Goal: Information Seeking & Learning: Understand process/instructions

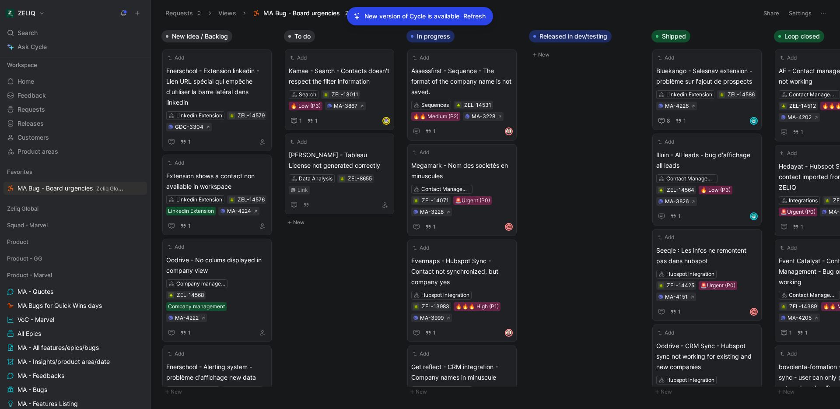
scroll to position [63, 0]
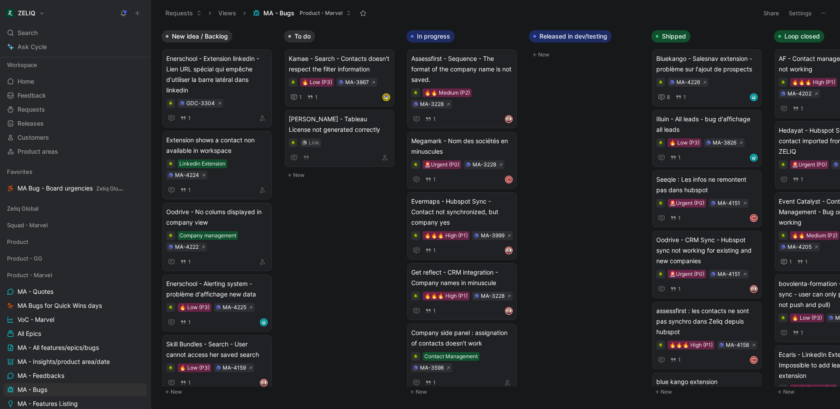
scroll to position [112, 0]
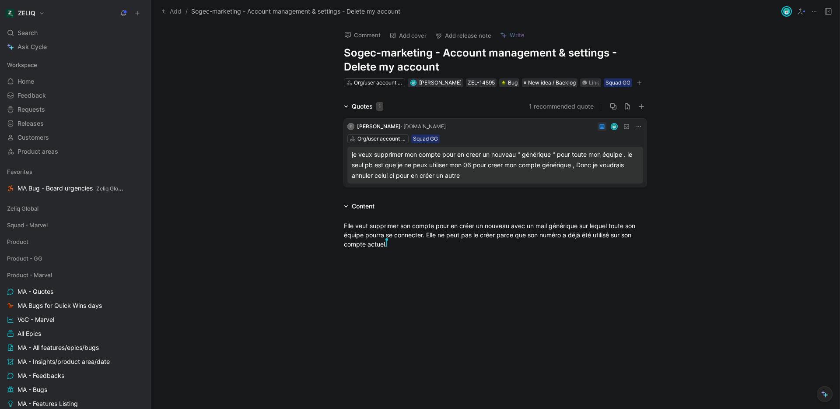
click at [465, 171] on div "je veux supprimer mon compte pour en creer un nouveau " générique " pour toute …" at bounding box center [495, 164] width 287 height 31
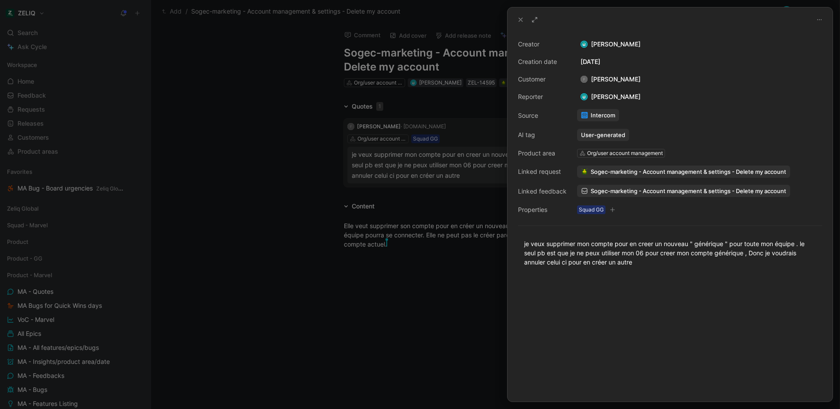
click at [636, 191] on span "Sogec-marketing - Account management & settings - Delete my account" at bounding box center [689, 191] width 196 height 8
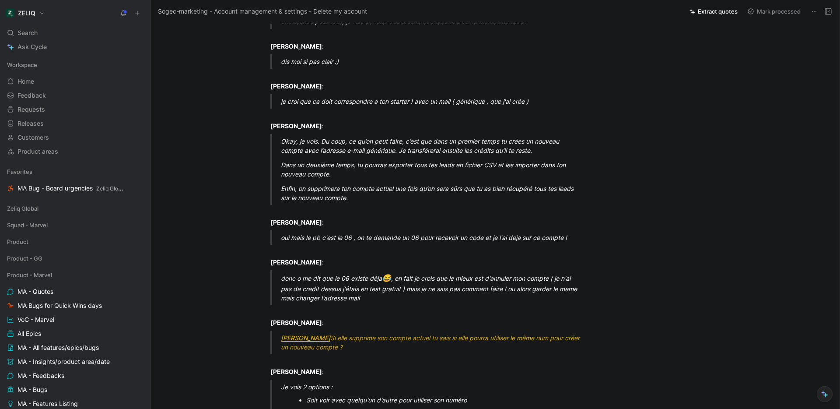
scroll to position [170, 0]
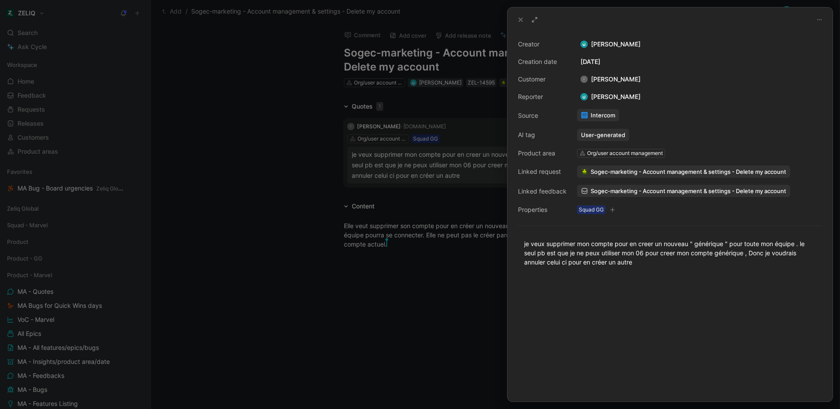
click at [429, 282] on div at bounding box center [420, 204] width 840 height 409
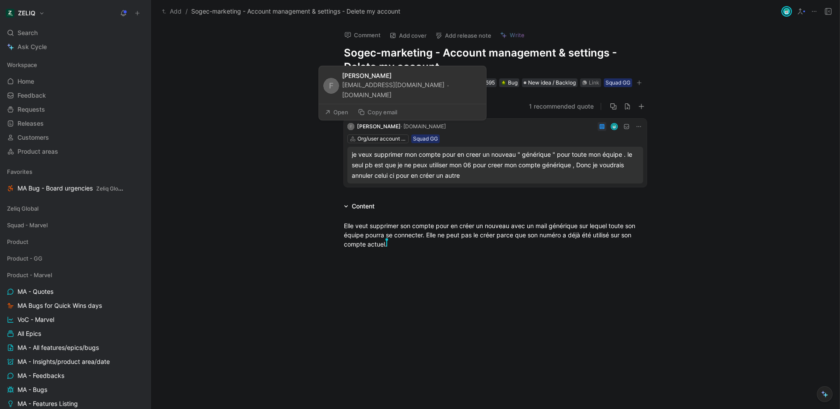
drag, startPoint x: 343, startPoint y: 85, endPoint x: 433, endPoint y: 86, distance: 89.7
click at [433, 86] on div "fheijmeijer@sogec-marketing.fr · sogec-marketing.fr" at bounding box center [411, 90] width 139 height 20
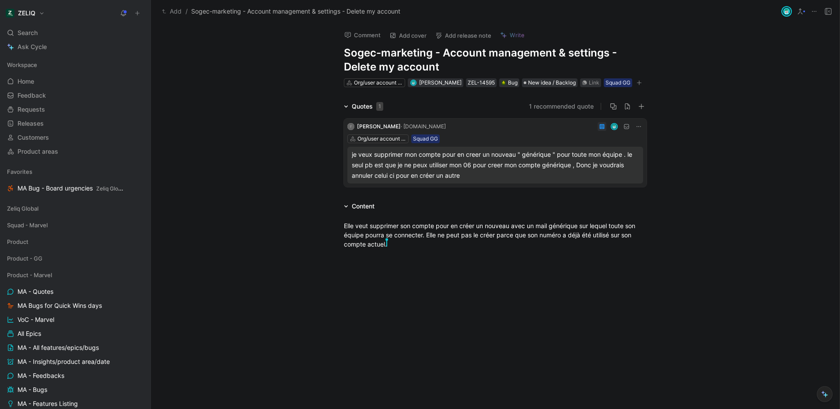
click at [361, 34] on button "Comment" at bounding box center [362, 35] width 44 height 12
click at [514, 160] on div "je veux supprimer mon compte pour en creer un nouveau " générique " pour toute …" at bounding box center [495, 164] width 287 height 31
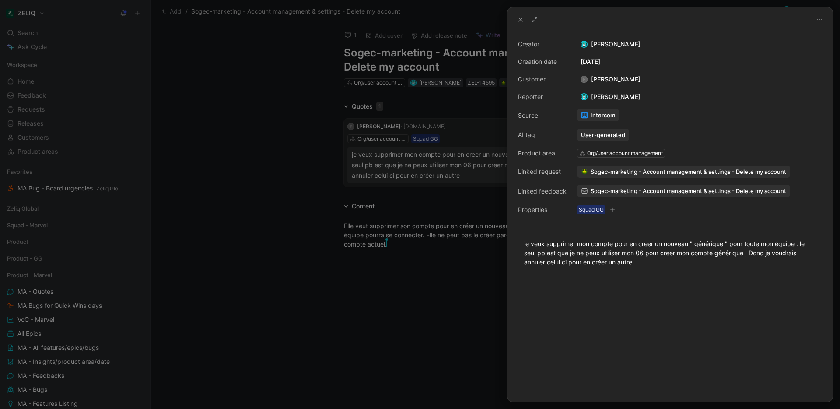
click at [599, 190] on span "Sogec-marketing - Account management & settings - Delete my account" at bounding box center [689, 191] width 196 height 8
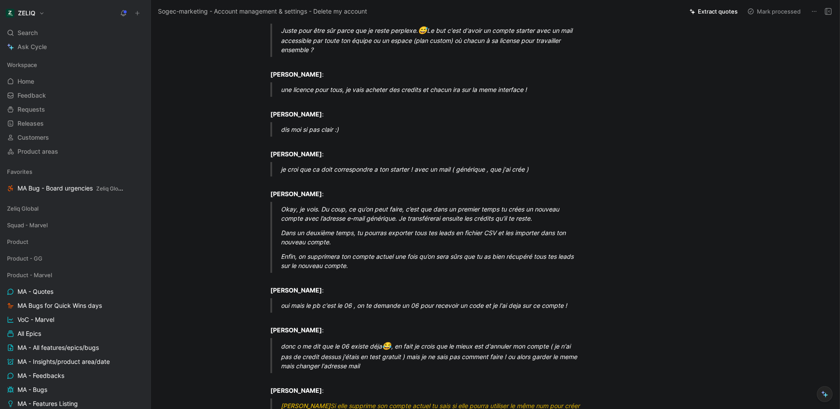
scroll to position [752, 0]
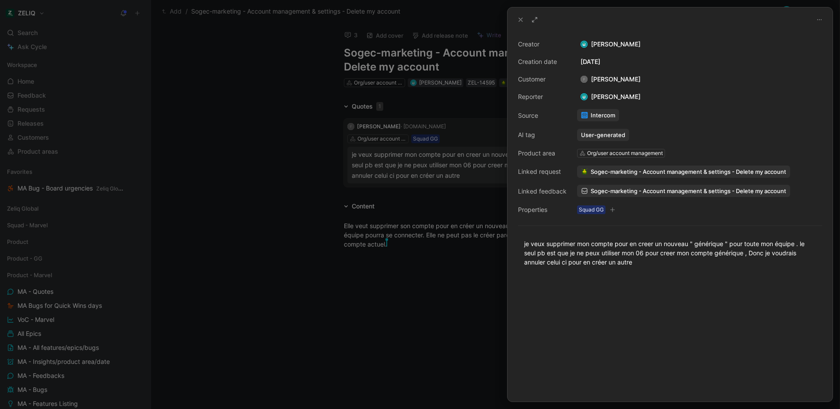
click at [628, 269] on div "je veux supprimer mon compte pour en creer un nouveau " générique " pour toute …" at bounding box center [669, 252] width 325 height 47
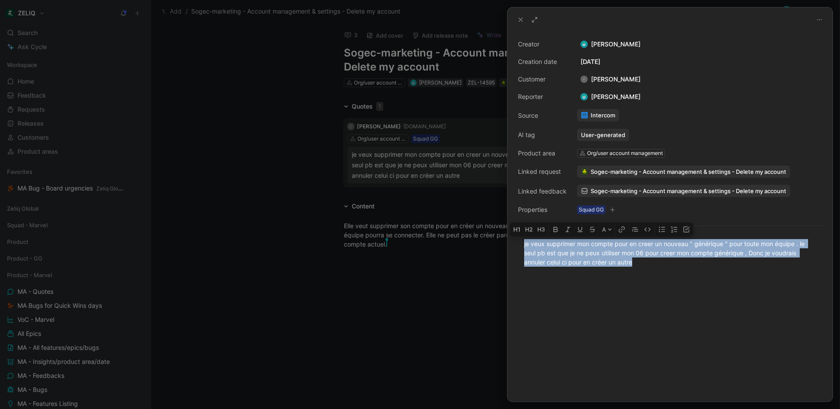
drag, startPoint x: 609, startPoint y: 259, endPoint x: 490, endPoint y: 231, distance: 122.8
click at [490, 231] on div "Creator Lucas Damoiseau Creation date August 18, 2025 Customer F Florence HEIJM…" at bounding box center [420, 204] width 840 height 409
copy div "je veux supprimer mon compte pour en creer un nouveau " générique " pour toute …"
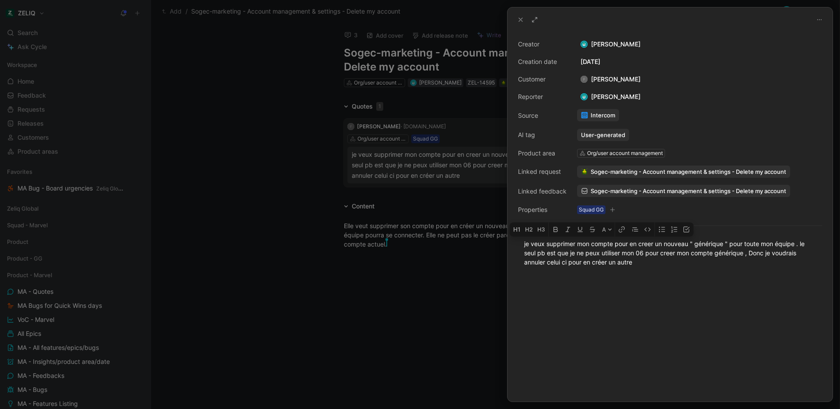
click at [400, 245] on div at bounding box center [420, 204] width 840 height 409
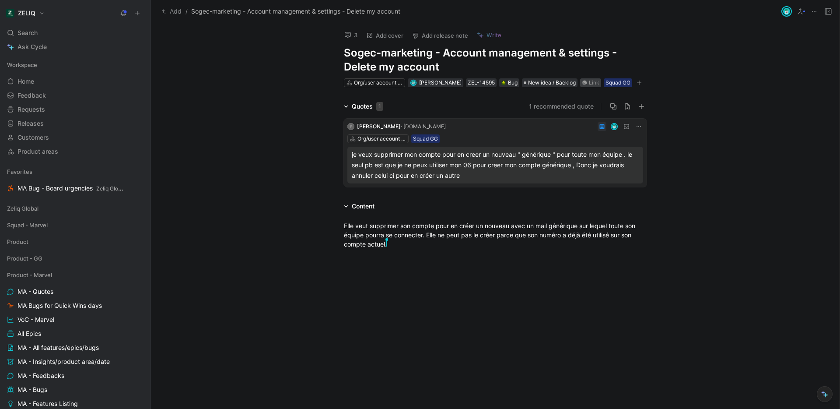
click at [593, 81] on div "Link" at bounding box center [594, 82] width 10 height 9
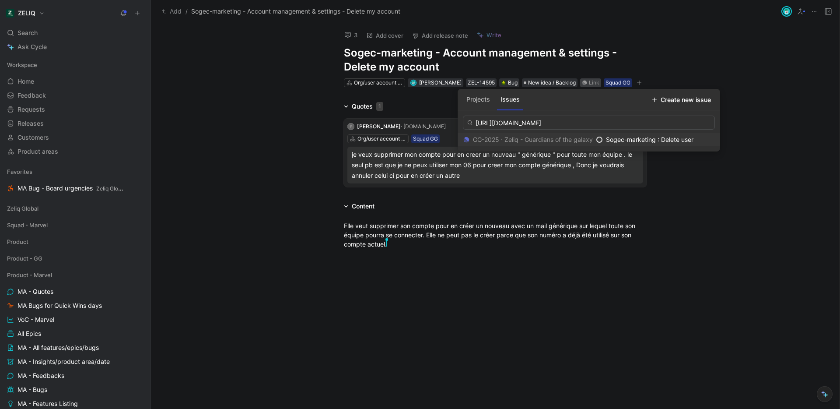
type input "https://linear.app/getheroes/issue/GG-2025/sogec-marketing-delete-user"
click at [647, 142] on span "Sogec-marketing : Delete user" at bounding box center [649, 139] width 87 height 7
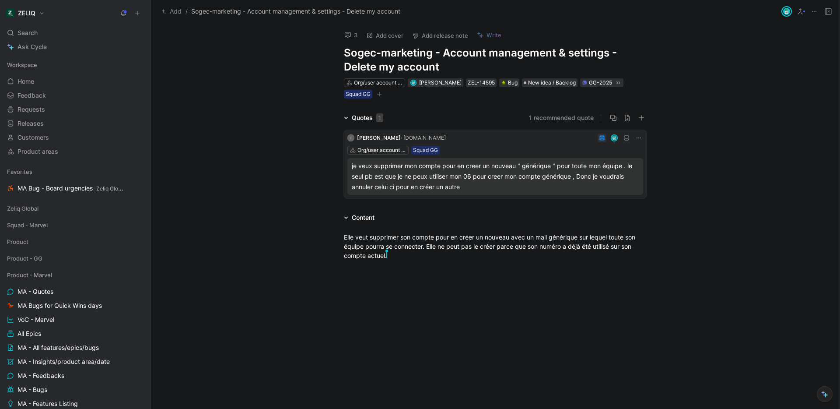
click at [353, 37] on button "3" at bounding box center [350, 35] width 21 height 12
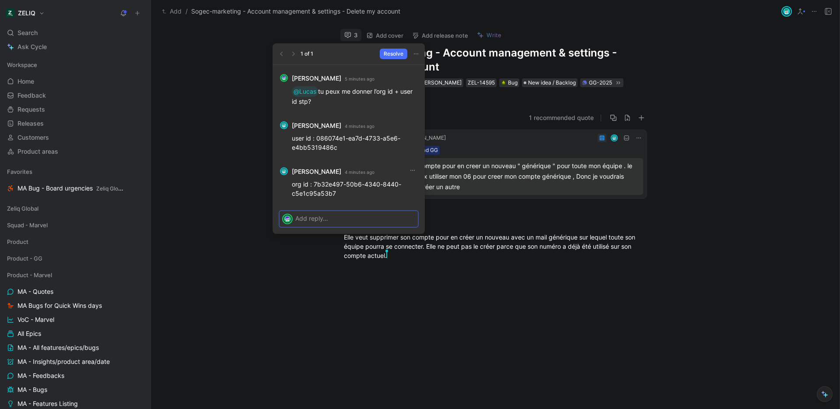
click at [310, 189] on p "org id : 7b32e497-50b6-4340-8440-c5e1c95a53b7" at bounding box center [355, 188] width 126 height 18
click at [315, 184] on p "org id : 7b32e497-50b6-4340-8440-c5e1c95a53b7" at bounding box center [355, 188] width 126 height 18
drag, startPoint x: 315, startPoint y: 183, endPoint x: 328, endPoint y: 191, distance: 15.1
click at [344, 195] on p "org id : 7b32e497-50b6-4340-8440-c5e1c95a53b7" at bounding box center [355, 188] width 126 height 18
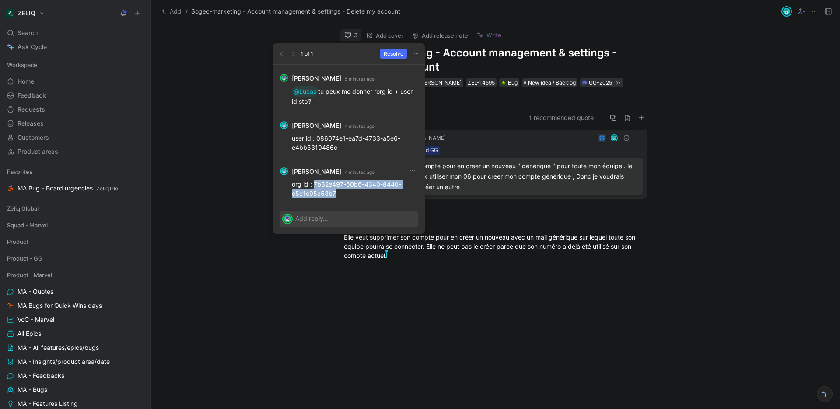
copy p "7b32e497-50b6-4340-8440-c5e1c95a53b7"
